Goal: Transaction & Acquisition: Purchase product/service

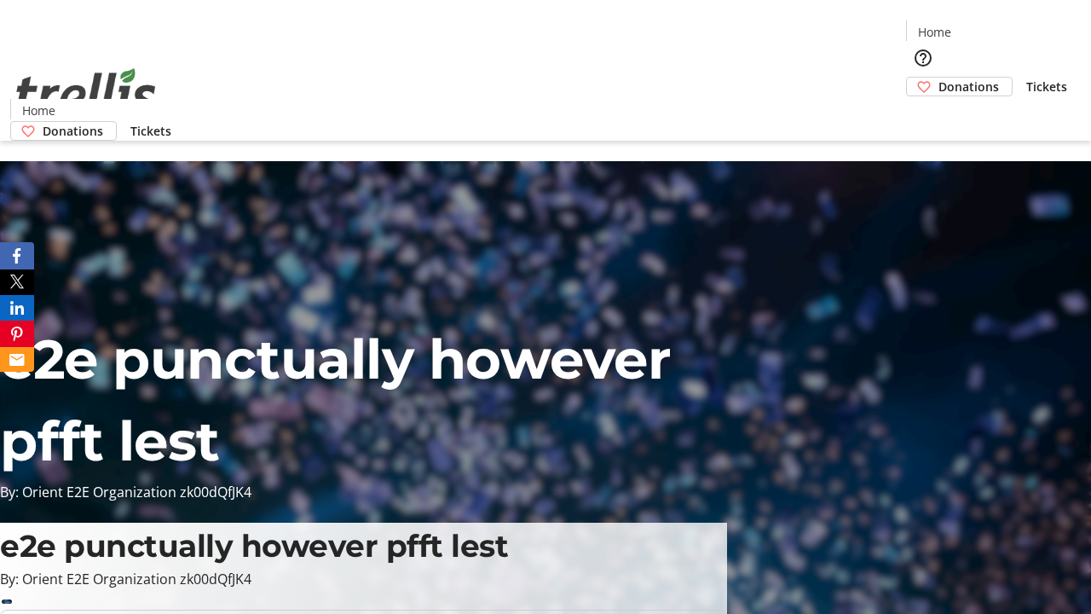
click at [939, 78] on span "Donations" at bounding box center [969, 87] width 61 height 18
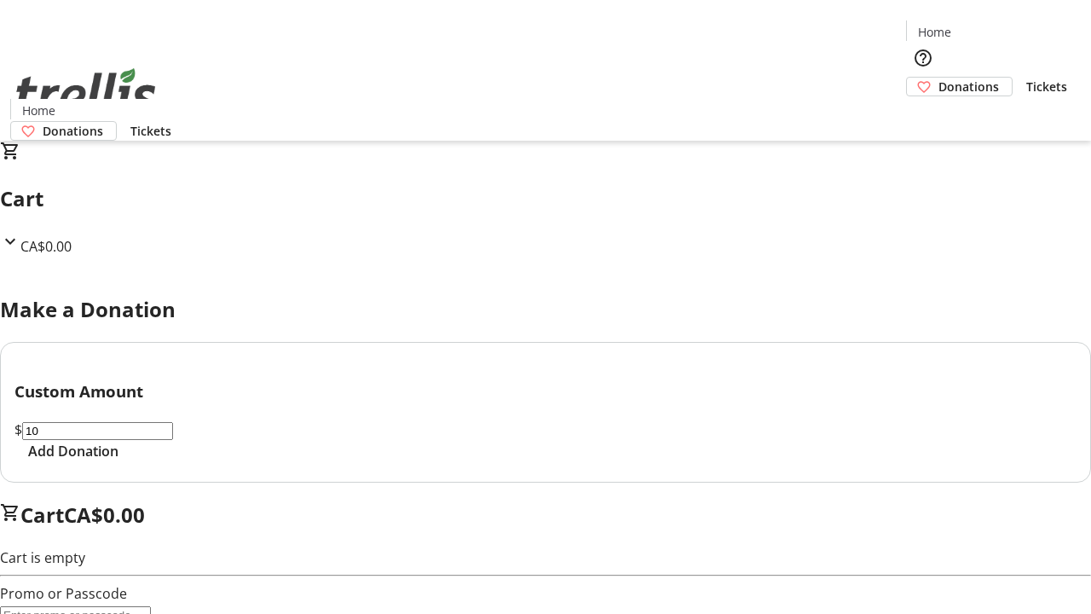
click at [118, 461] on span "Add Donation" at bounding box center [73, 451] width 90 height 20
select select "CA"
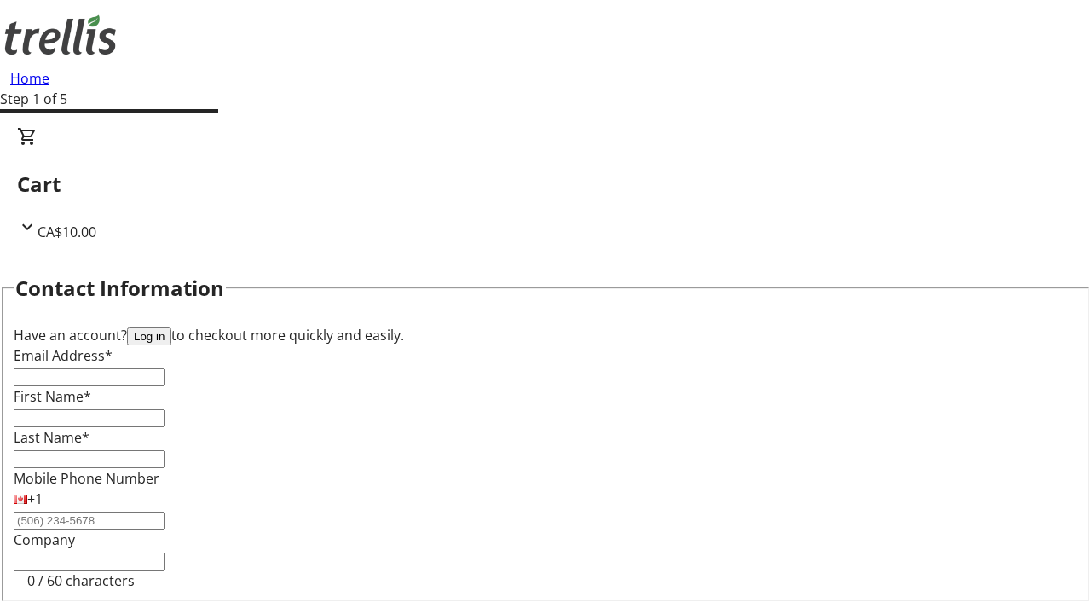
click at [171, 327] on button "Log in" at bounding box center [149, 336] width 44 height 18
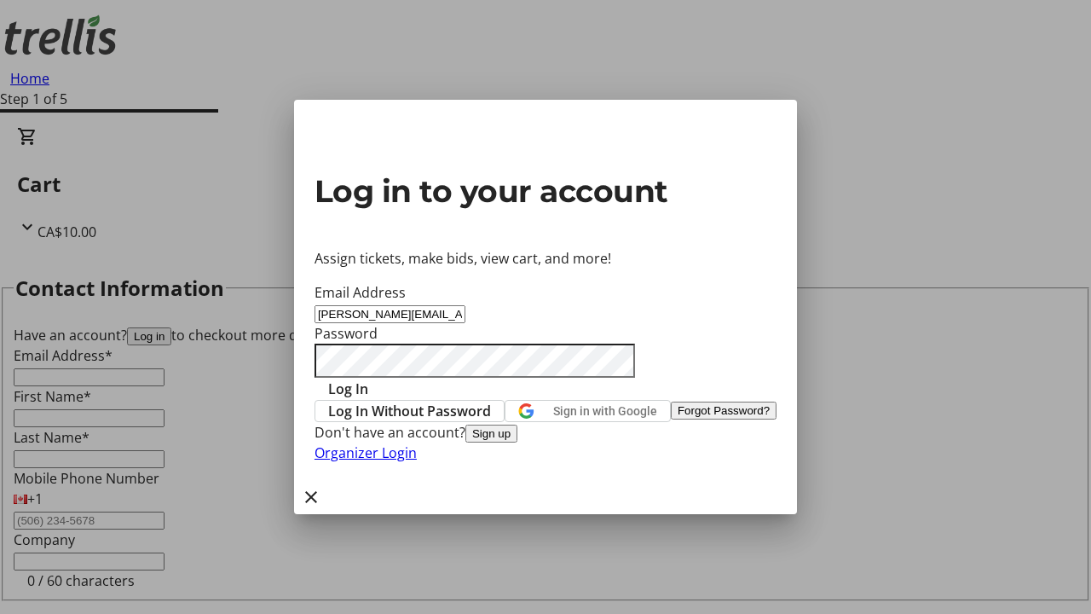
type input "[PERSON_NAME][EMAIL_ADDRESS][DOMAIN_NAME]"
click at [368, 378] on span "Log In" at bounding box center [348, 388] width 40 height 20
